Goal: Navigation & Orientation: Find specific page/section

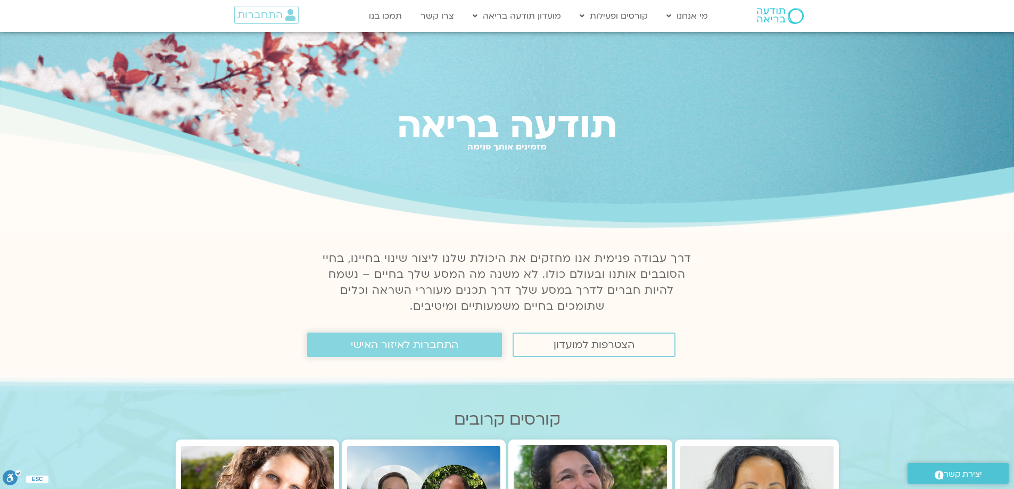
click at [390, 345] on span "התחברות לאיזור האישי" at bounding box center [405, 345] width 108 height 12
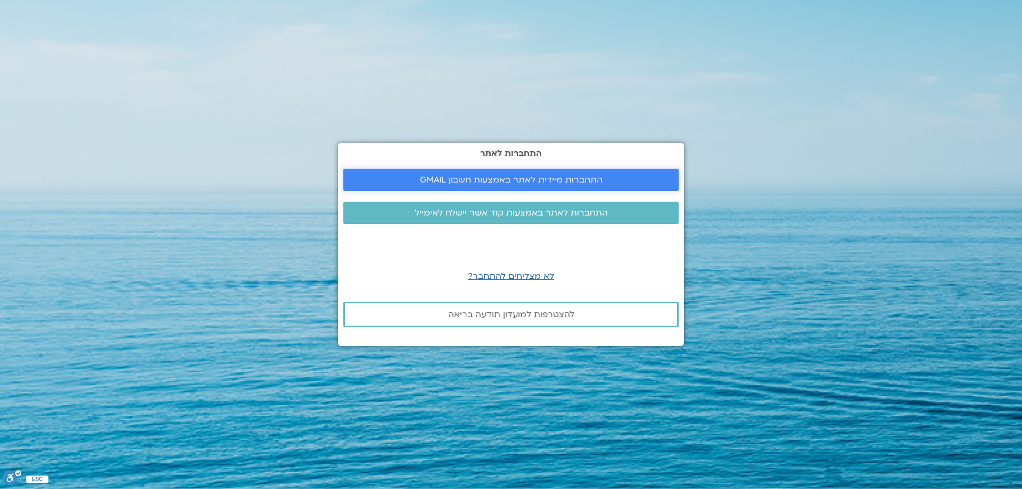
click at [555, 179] on span "התחברות מיידית לאתר באמצעות חשבון GMAIL" at bounding box center [511, 180] width 183 height 10
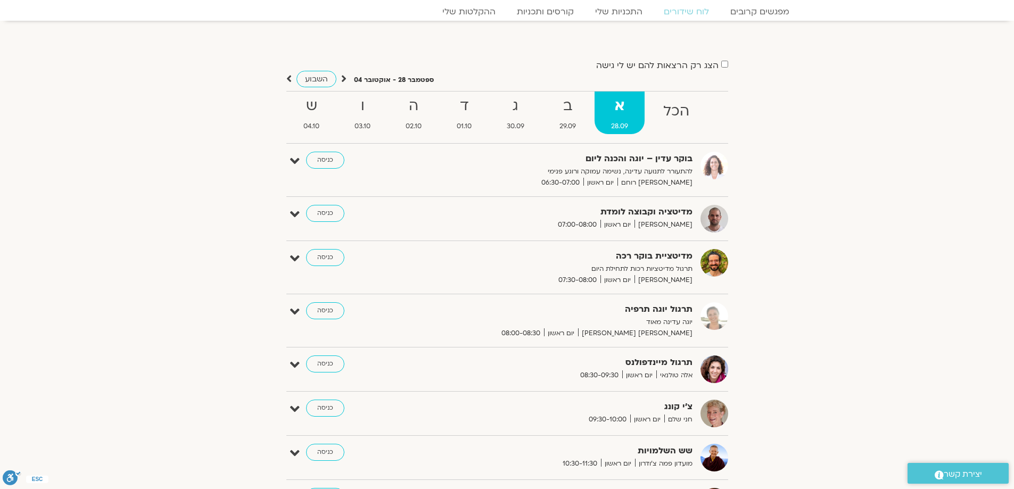
scroll to position [160, 0]
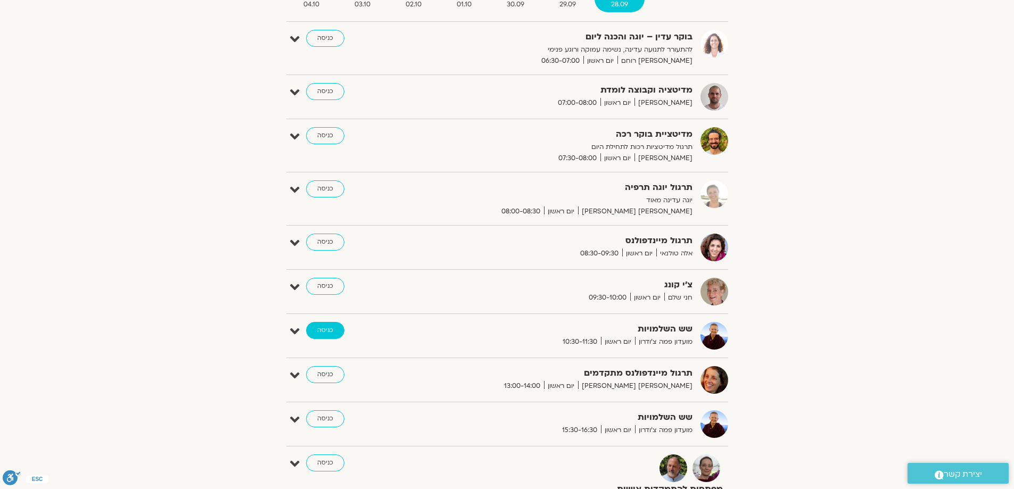
click at [329, 334] on link "כניסה" at bounding box center [325, 330] width 38 height 17
